Goal: Transaction & Acquisition: Purchase product/service

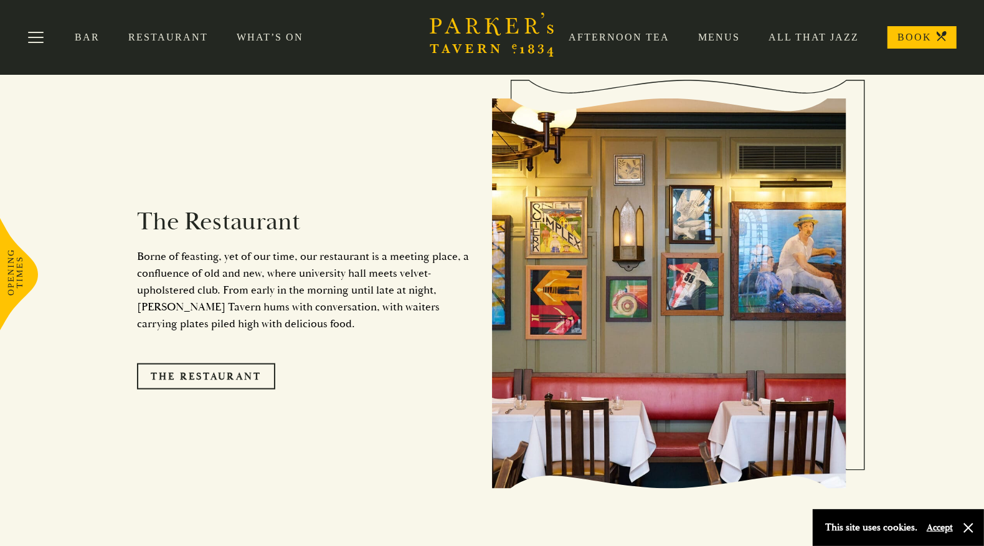
scroll to position [962, 0]
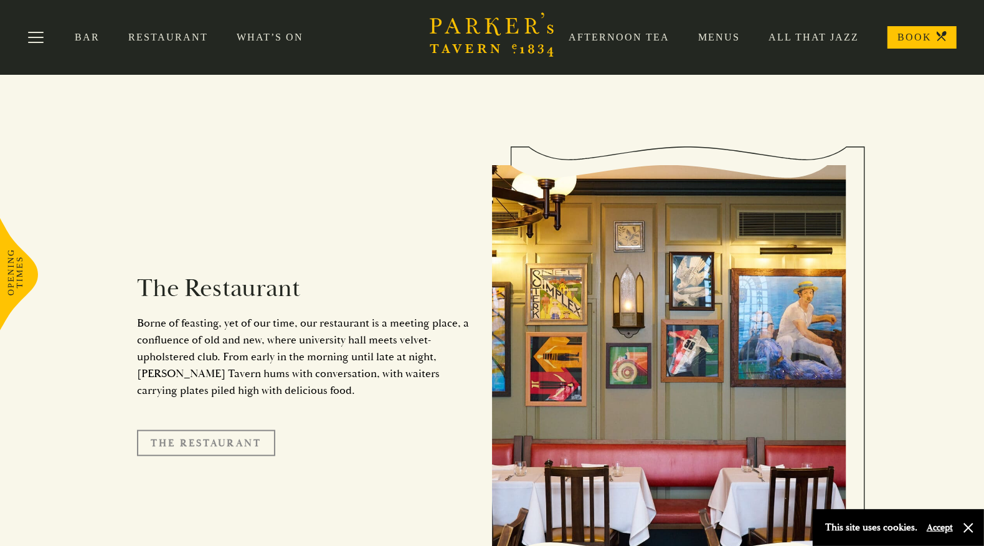
click at [236, 430] on link "The Restaurant" at bounding box center [206, 443] width 138 height 26
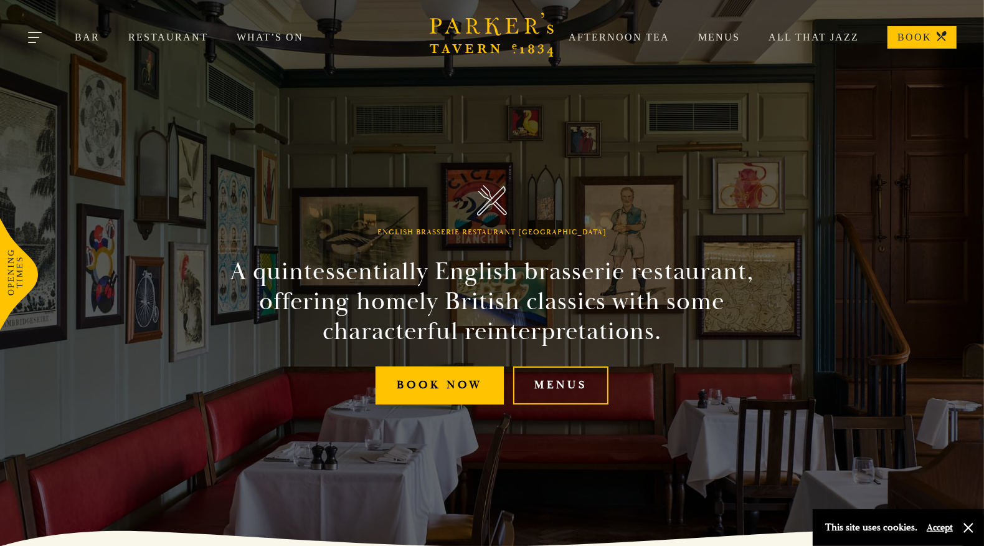
click at [34, 42] on span "Toggle navigation" at bounding box center [32, 42] width 8 height 1
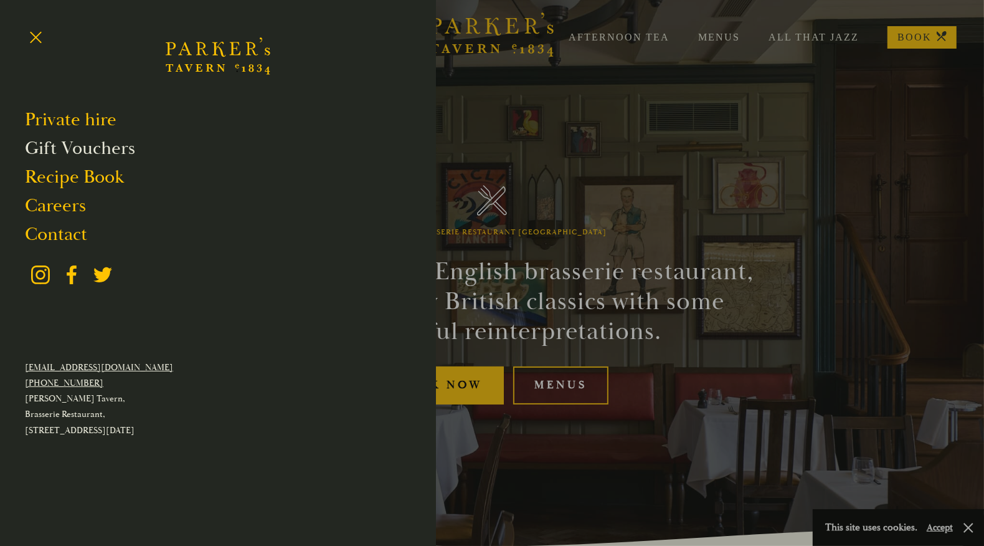
click at [67, 152] on link "Gift Vouchers" at bounding box center [80, 148] width 110 height 24
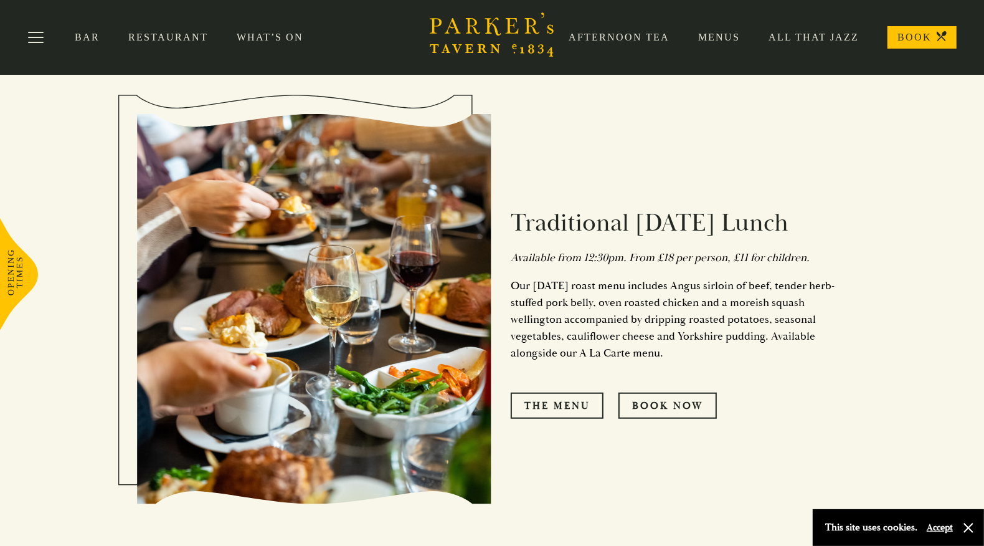
scroll to position [560, 0]
